Goal: Transaction & Acquisition: Purchase product/service

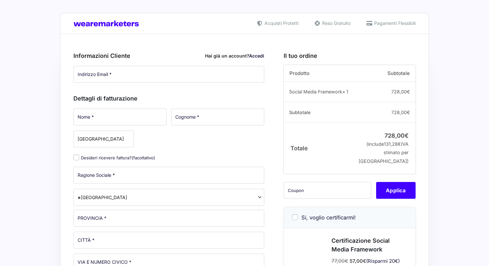
type input "[DOMAIN_NAME][EMAIL_ADDRESS][DOMAIN_NAME]"
type input "[PERSON_NAME]"
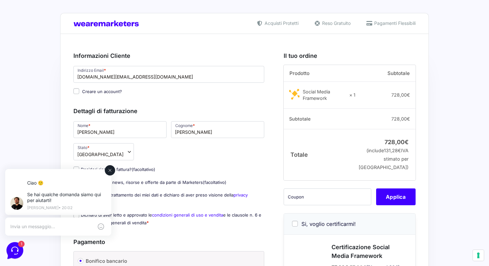
click at [108, 173] on icon at bounding box center [109, 170] width 5 height 5
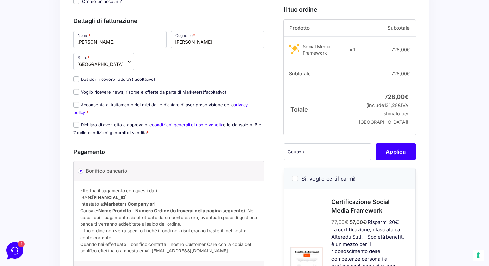
scroll to position [91, 0]
click at [75, 80] on input "Desideri ricevere fattura? (facoltativo)" at bounding box center [76, 78] width 6 height 6
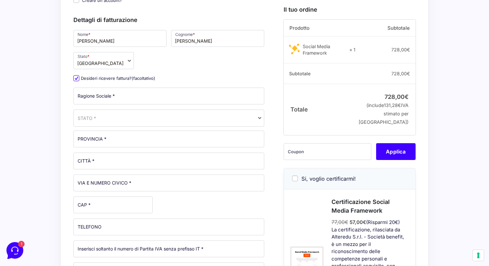
click at [75, 80] on input "Desideri ricevere fattura? (facoltativo)" at bounding box center [76, 78] width 6 height 6
checkbox input "false"
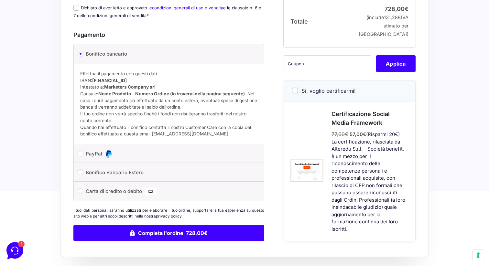
scroll to position [205, 0]
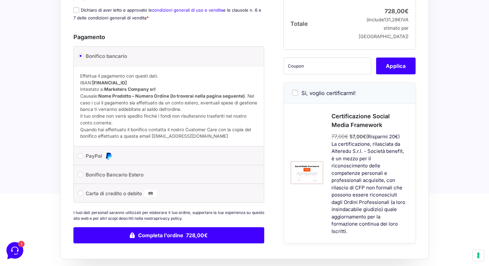
click at [85, 196] on li "Carta di credito o debito Ricorda informazioni di pagamento per gli ordini futu…" at bounding box center [169, 193] width 190 height 18
click at [82, 195] on input "Carta di credito o debito" at bounding box center [81, 194] width 6 height 6
radio input "true"
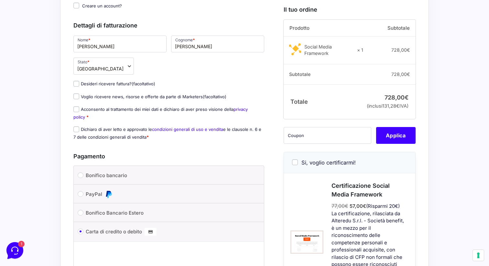
scroll to position [85, 0]
drag, startPoint x: 91, startPoint y: 84, endPoint x: 131, endPoint y: 83, distance: 40.8
click at [131, 83] on label "Desideri ricevere fattura? (facoltativo)" at bounding box center [114, 84] width 82 height 5
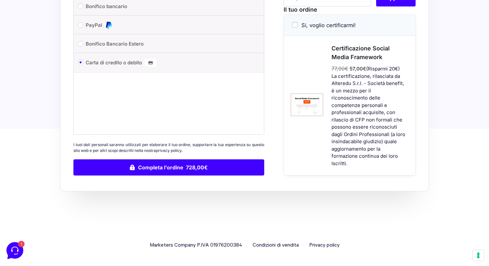
scroll to position [0, 0]
